Goal: Complete application form: Complete application form

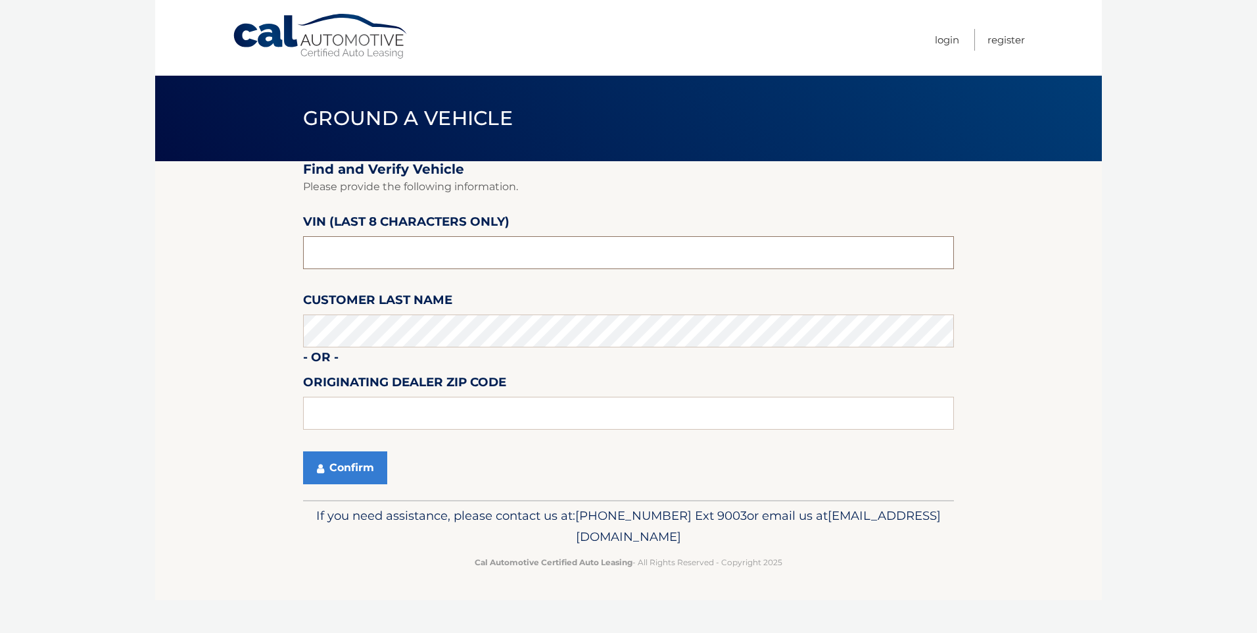
click at [352, 252] on input "text" at bounding box center [628, 252] width 651 height 33
type input "n8622832"
click at [264, 491] on section "Find and Verify Vehicle Please provide the following information. VIN (last 8 c…" at bounding box center [628, 330] width 947 height 339
click at [342, 478] on button "Confirm" at bounding box center [345, 467] width 84 height 33
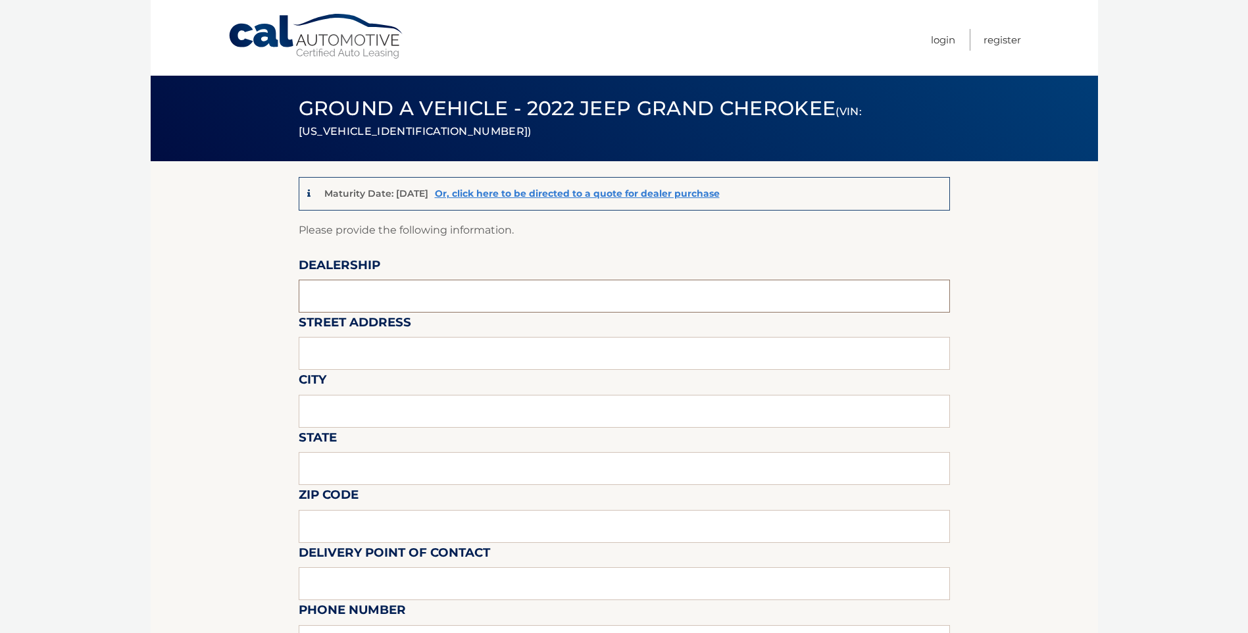
click at [391, 300] on input "text" at bounding box center [624, 296] width 651 height 33
type input "QUIRK CDJR OF DORCHESTER"
type input "40 HALLET ST"
type input "BOSTON"
type input "MA"
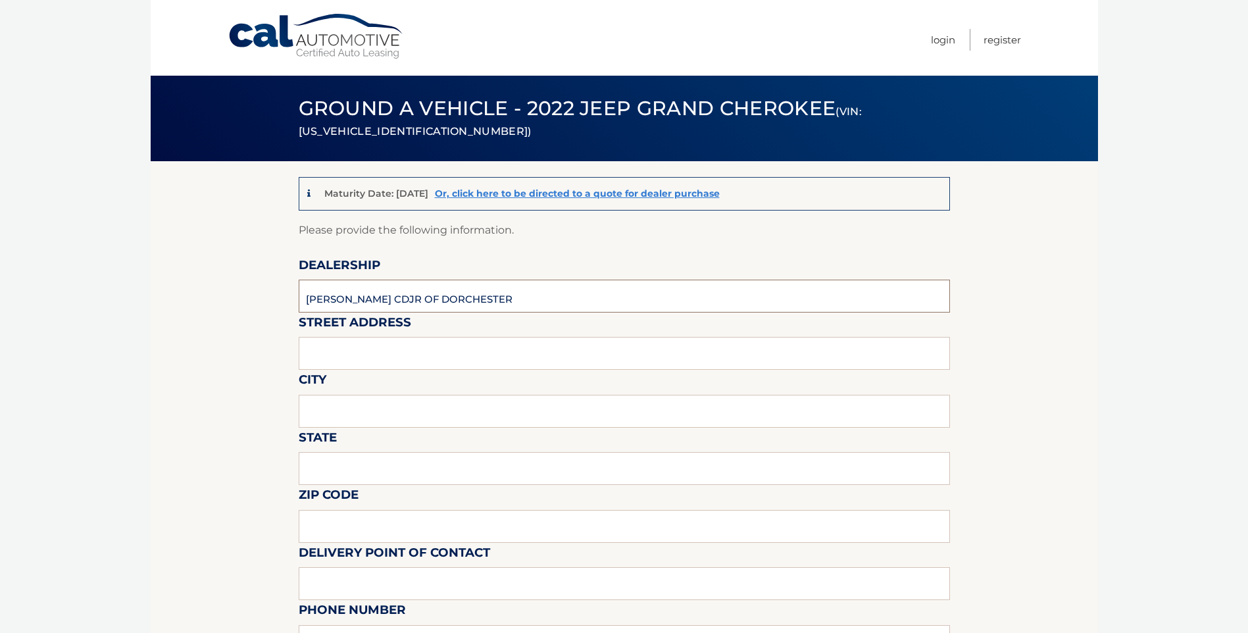
type input "02124"
type input "RECEIVING"
type input "7819171282"
type input "JASON HUYNH"
type input "8573097592"
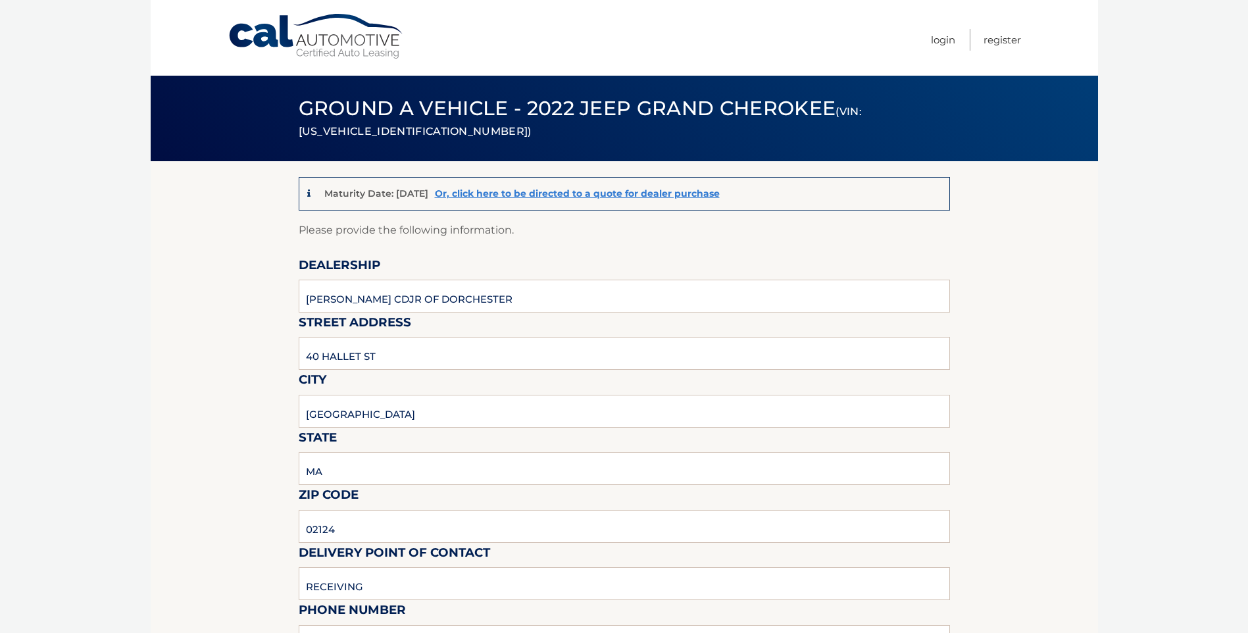
type input "DORCHESTERSALES@QUIRKCARS.COM"
type input "JASON HUYNH"
type input "DORCHESTERSALES@QUIRKCARS.COM"
type input "WILL BE LOCATED AT 123 E HOWARD ST QUINCY, MA 02169"
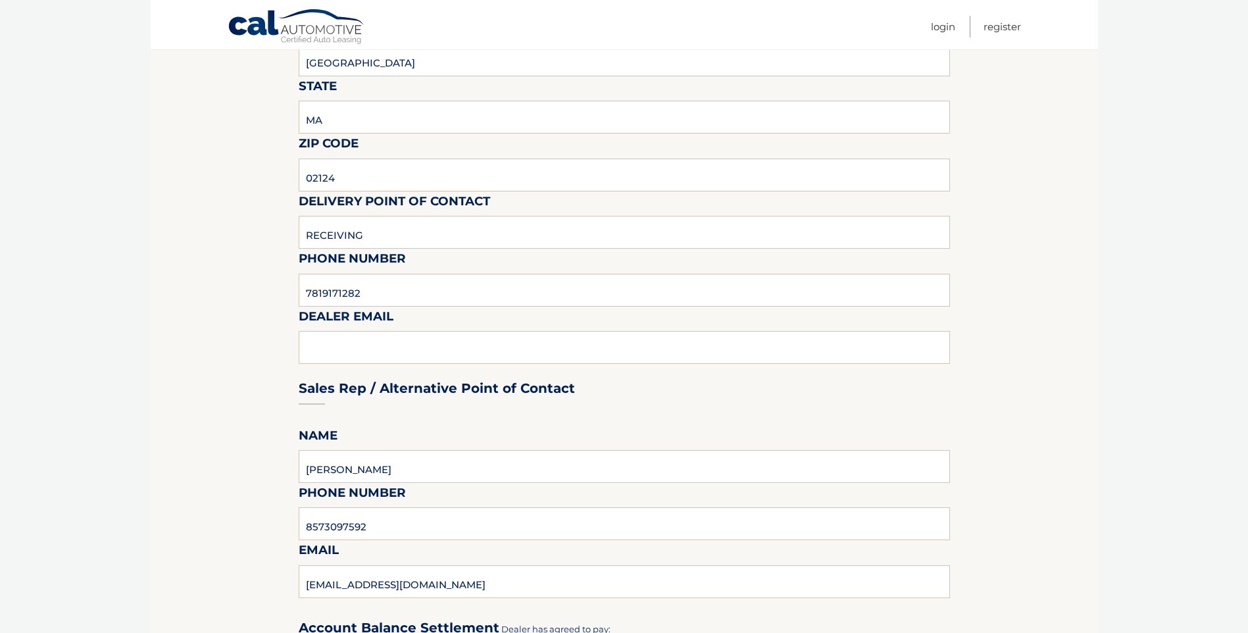
scroll to position [395, 0]
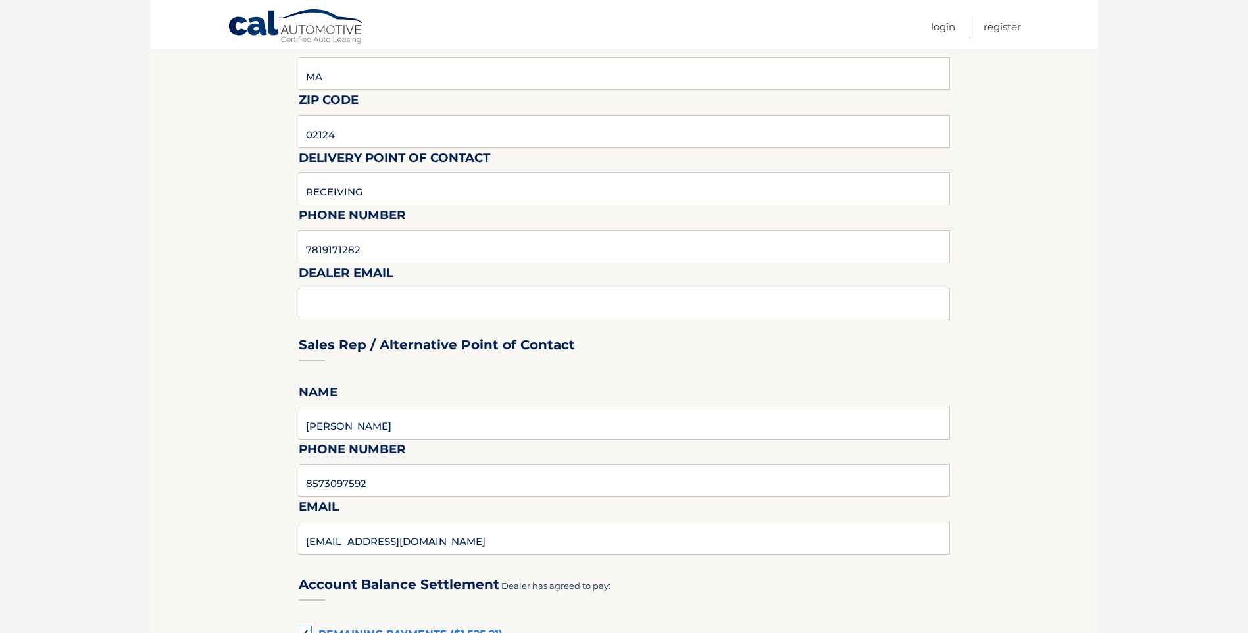
click at [330, 310] on div "Sales Rep / Alternative Point of Contact" at bounding box center [624, 320] width 651 height 93
drag, startPoint x: 396, startPoint y: 256, endPoint x: 281, endPoint y: 260, distance: 114.5
click at [281, 260] on section "Maturity Date: 11/13/2025 Or, click here to be directed to a quote for dealer p…" at bounding box center [624, 487] width 947 height 1441
drag, startPoint x: 251, startPoint y: 252, endPoint x: 274, endPoint y: 275, distance: 32.6
click at [251, 252] on section "Maturity Date: 11/13/2025 Or, click here to be directed to a quote for dealer p…" at bounding box center [624, 487] width 947 height 1441
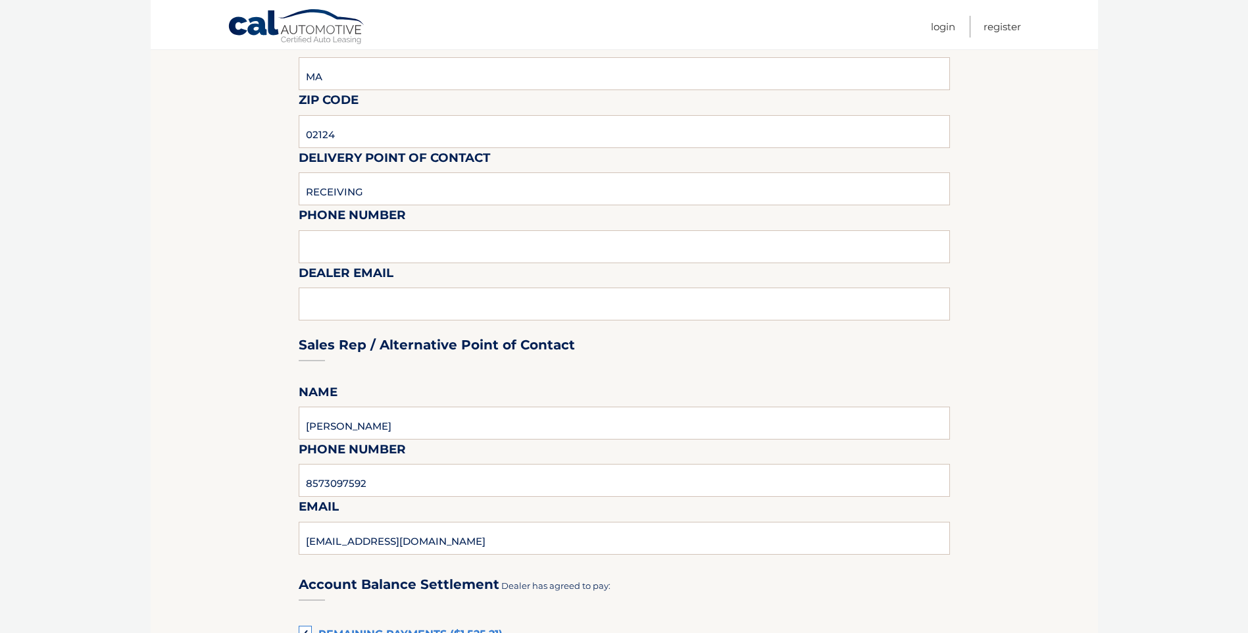
click at [337, 301] on div "Sales Rep / Alternative Point of Contact" at bounding box center [624, 320] width 651 height 93
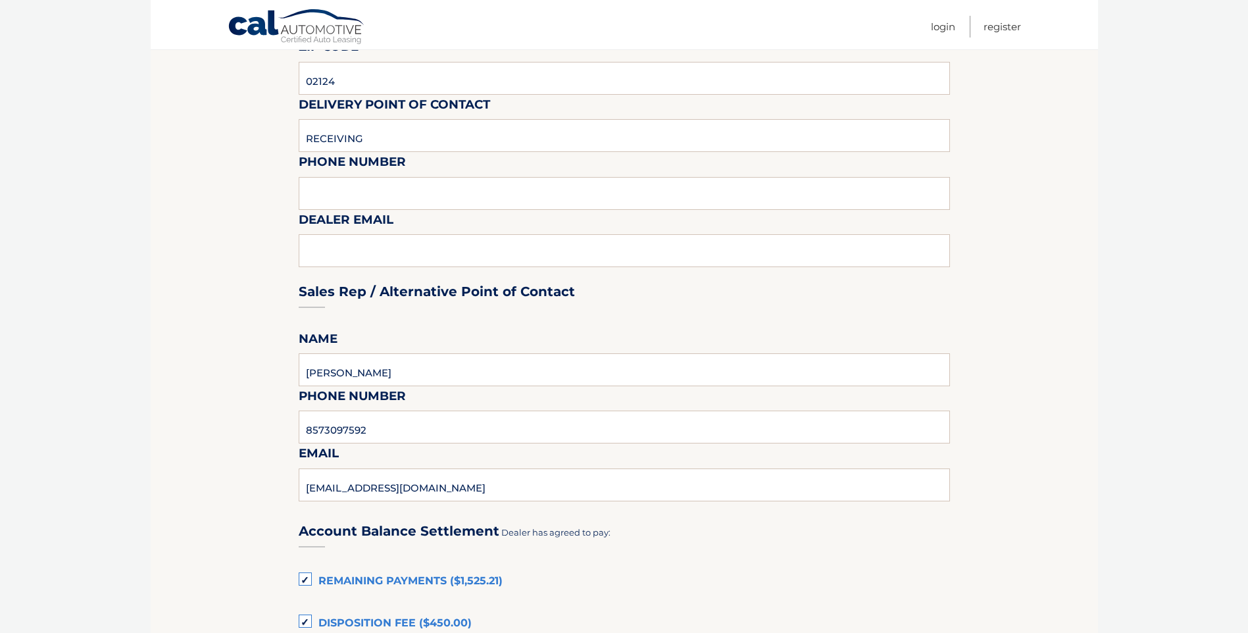
scroll to position [526, 0]
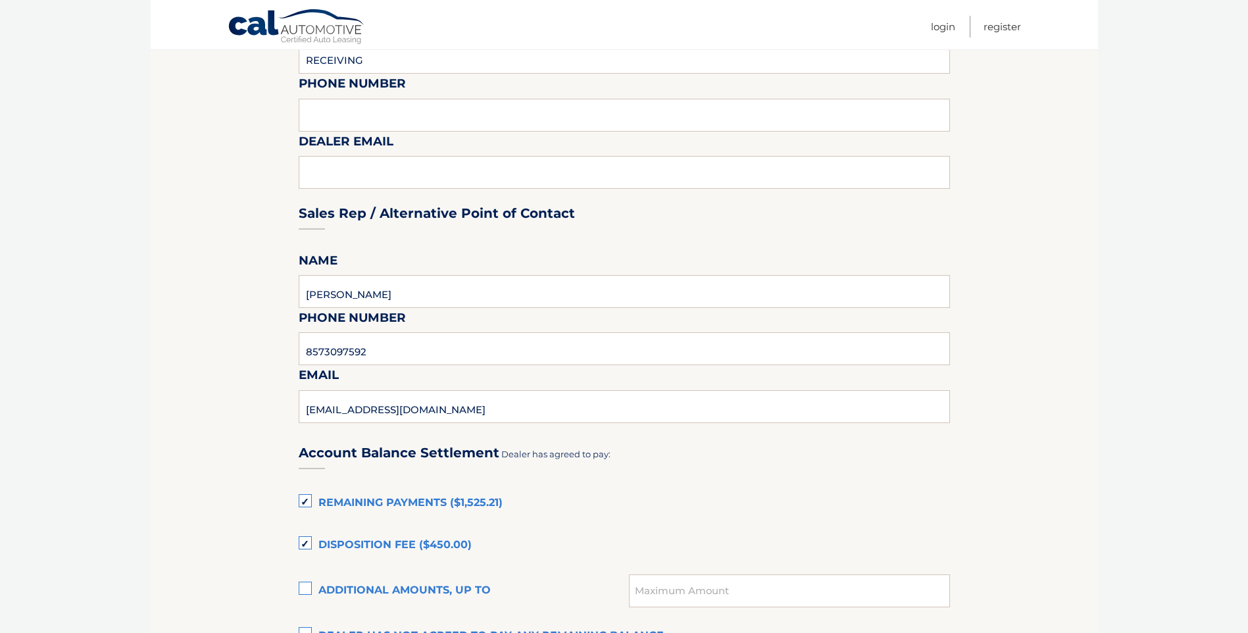
click at [347, 174] on div "Sales Rep / Alternative Point of Contact" at bounding box center [624, 188] width 651 height 93
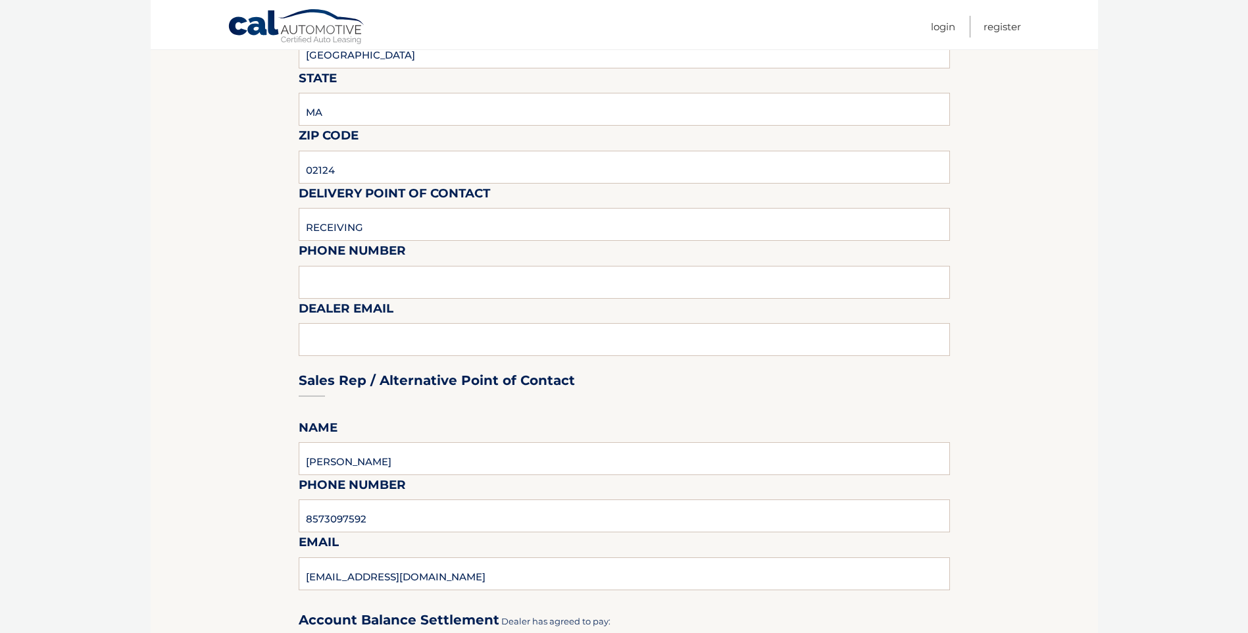
scroll to position [329, 0]
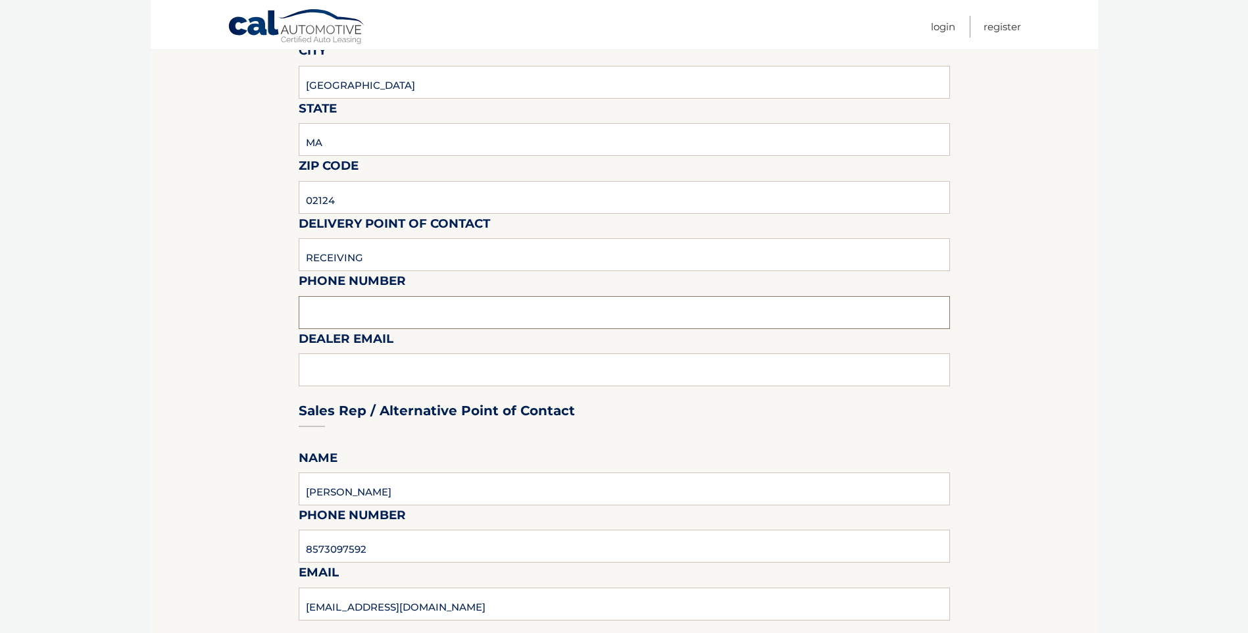
click at [384, 320] on input "text" at bounding box center [624, 312] width 651 height 33
type input "7819171282"
click at [262, 331] on section "Maturity Date: 11/13/2025 Or, click here to be directed to a quote for dealer p…" at bounding box center [624, 552] width 947 height 1441
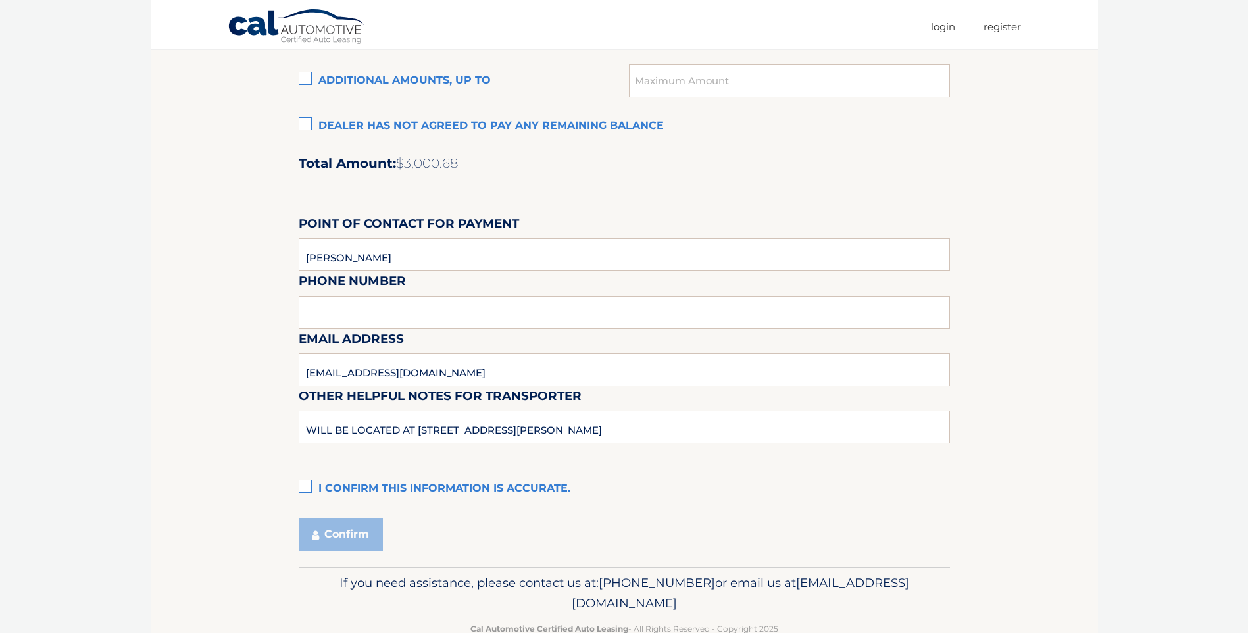
scroll to position [1052, 0]
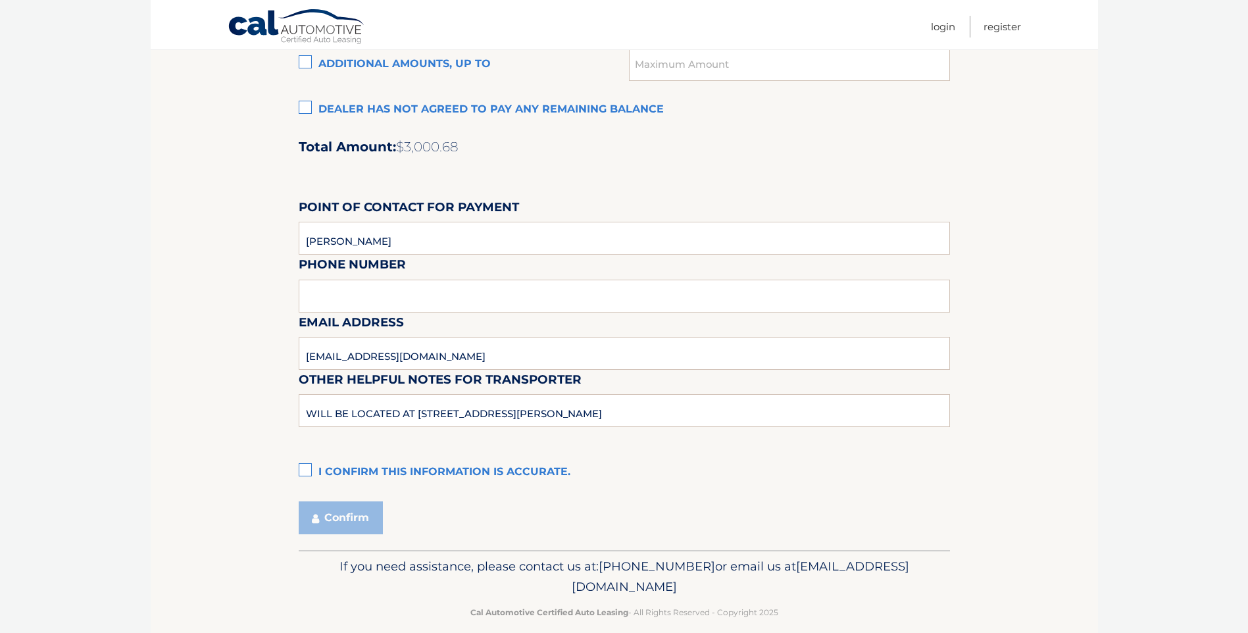
click at [305, 462] on label "I confirm this information is accurate." at bounding box center [624, 472] width 651 height 26
click at [0, 0] on input "I confirm this information is accurate." at bounding box center [0, 0] width 0 height 0
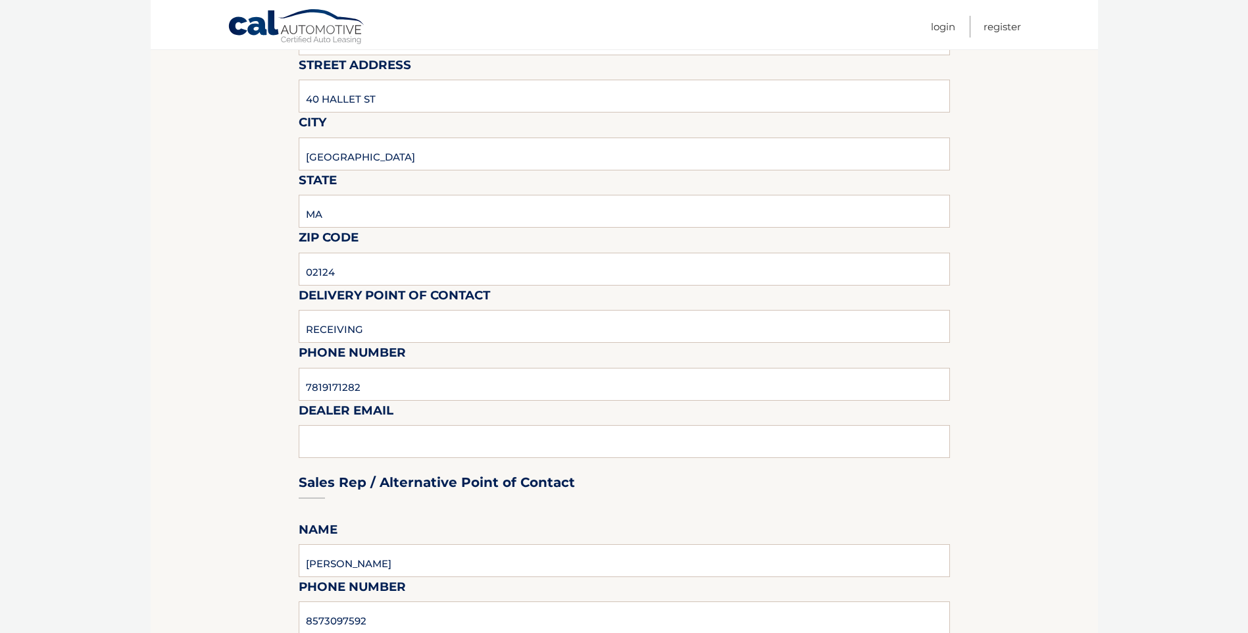
scroll to position [263, 0]
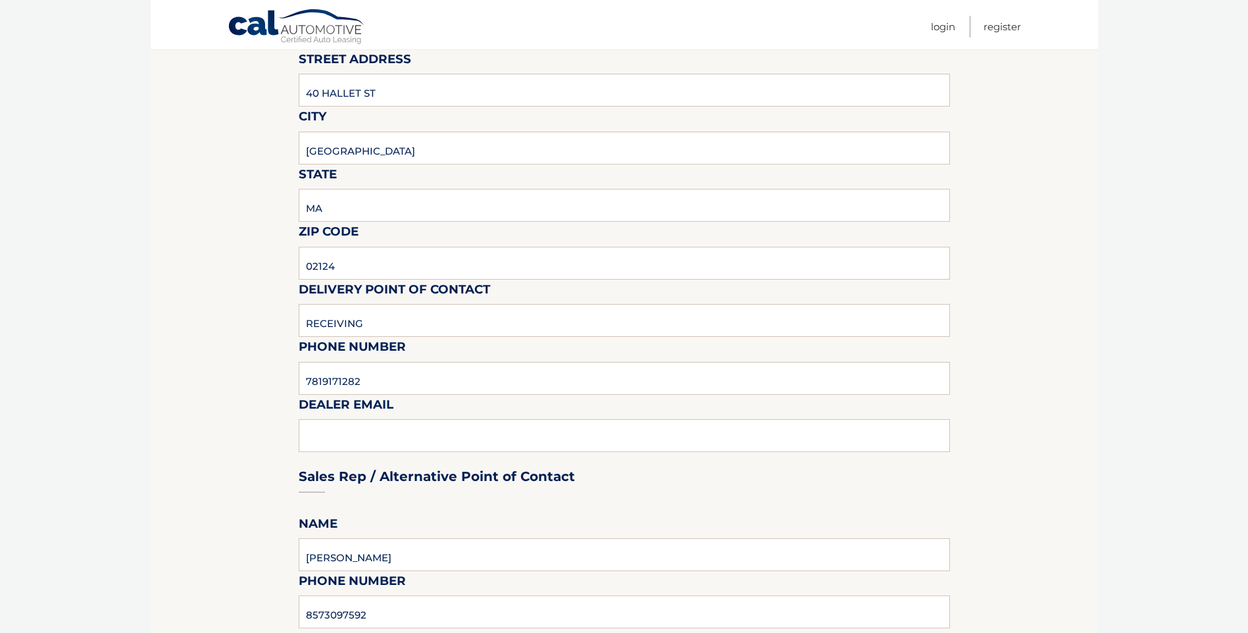
click at [349, 431] on div "Sales Rep / Alternative Point of Contact" at bounding box center [624, 451] width 651 height 93
click at [348, 442] on div "Sales Rep / Alternative Point of Contact" at bounding box center [624, 451] width 651 height 93
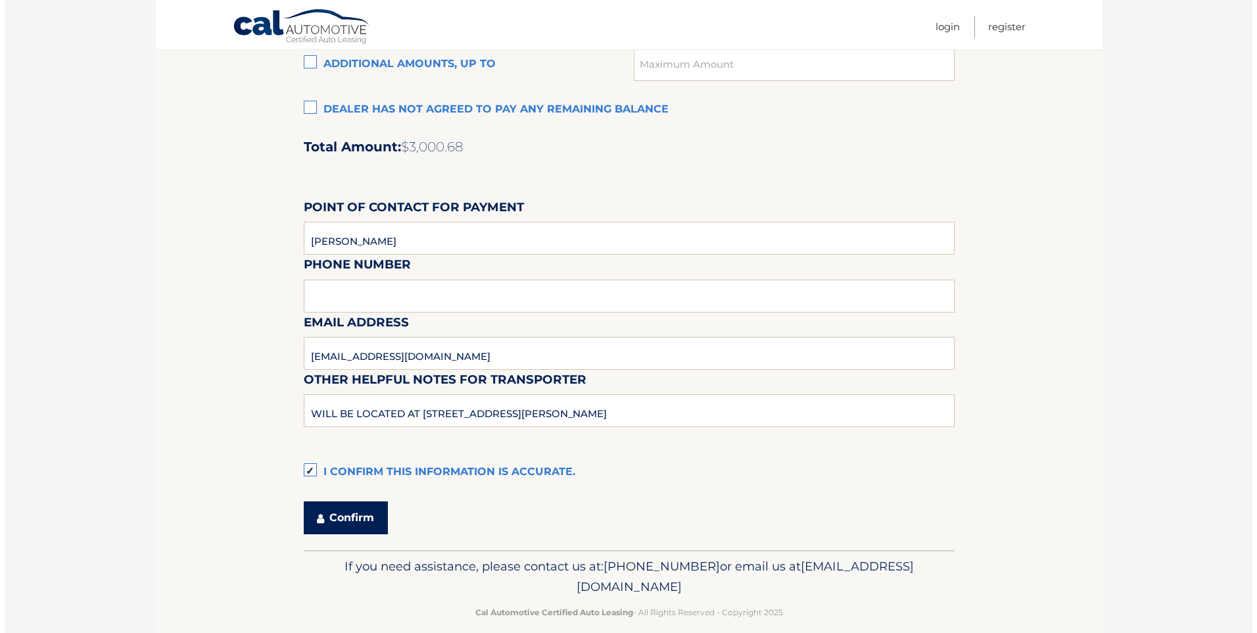
scroll to position [1069, 0]
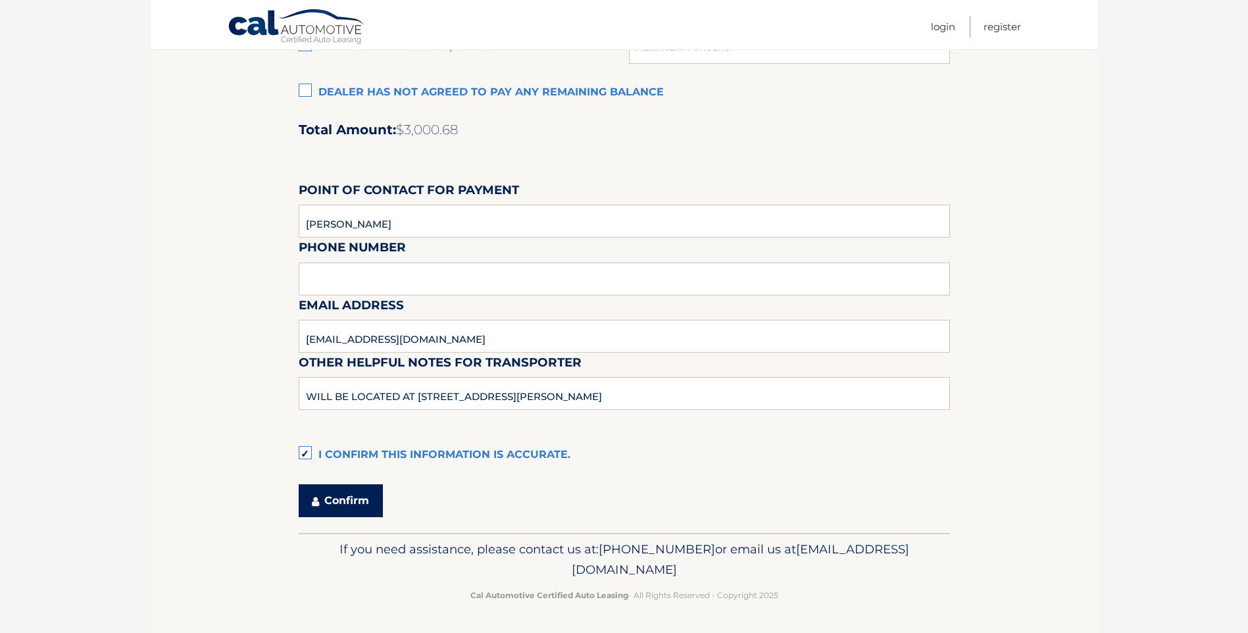
click at [319, 499] on icon "submit" at bounding box center [315, 501] width 7 height 11
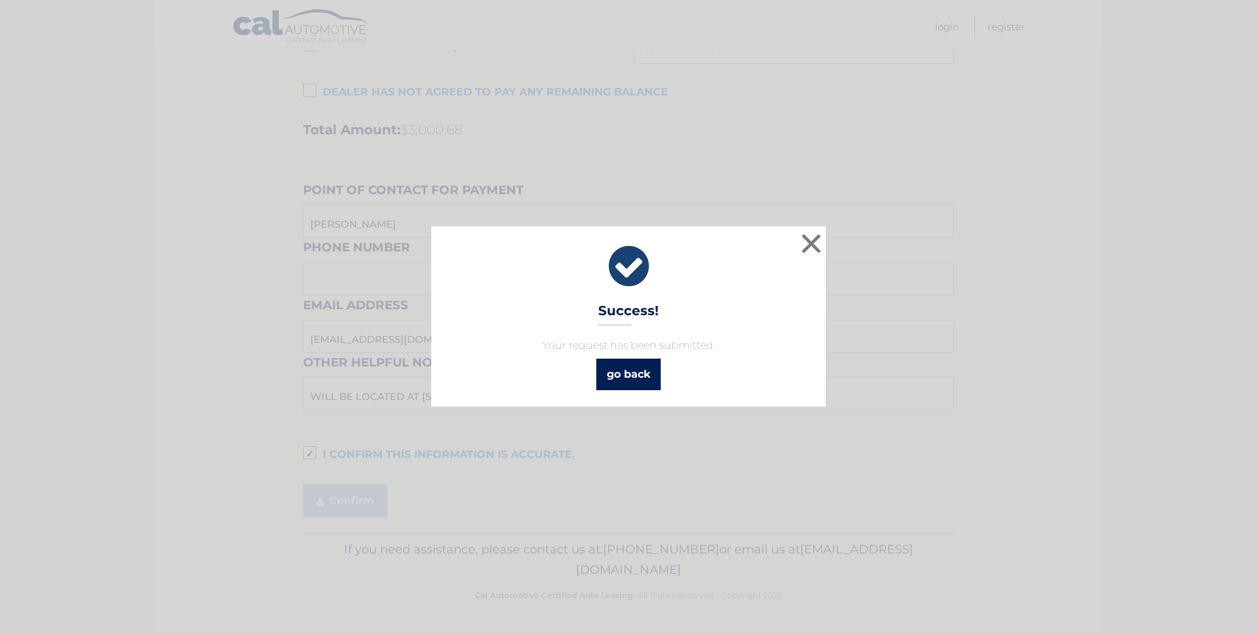
click at [612, 381] on link "go back" at bounding box center [629, 374] width 64 height 32
